Goal: Find specific page/section

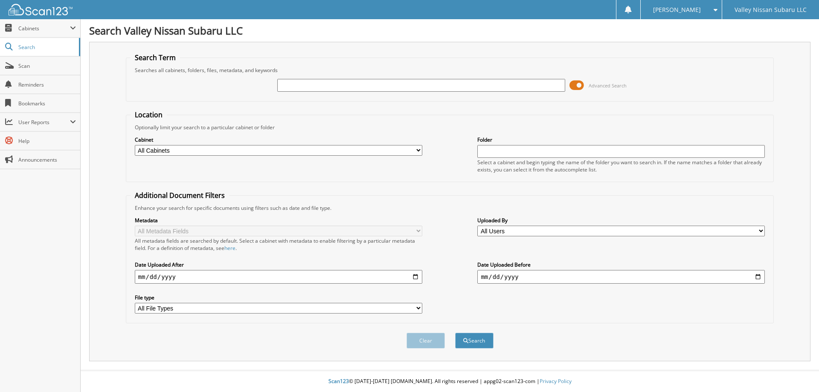
click at [376, 86] on input "text" at bounding box center [421, 85] width 288 height 13
type input "8173102"
click at [455, 333] on button "Search" at bounding box center [474, 341] width 38 height 16
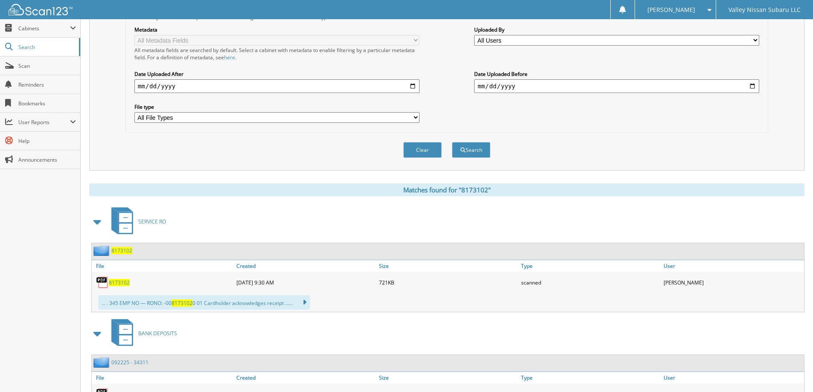
scroll to position [213, 0]
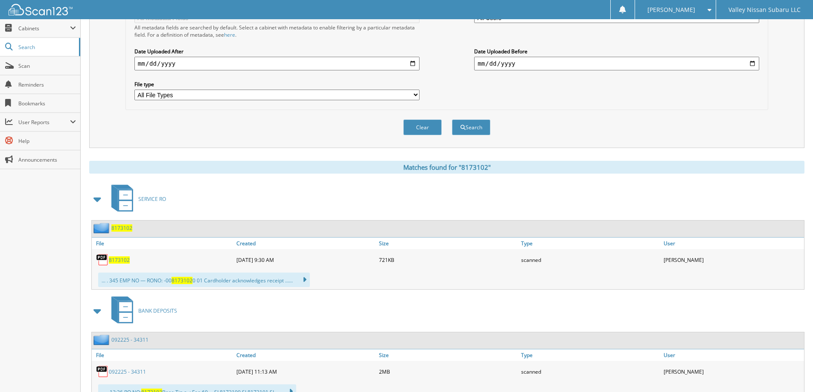
click at [122, 261] on span "8173102" at bounding box center [119, 259] width 21 height 7
click at [181, 280] on span "8173102" at bounding box center [182, 280] width 21 height 7
click at [124, 227] on span "8173102" at bounding box center [121, 227] width 21 height 7
